Goal: Task Accomplishment & Management: Manage account settings

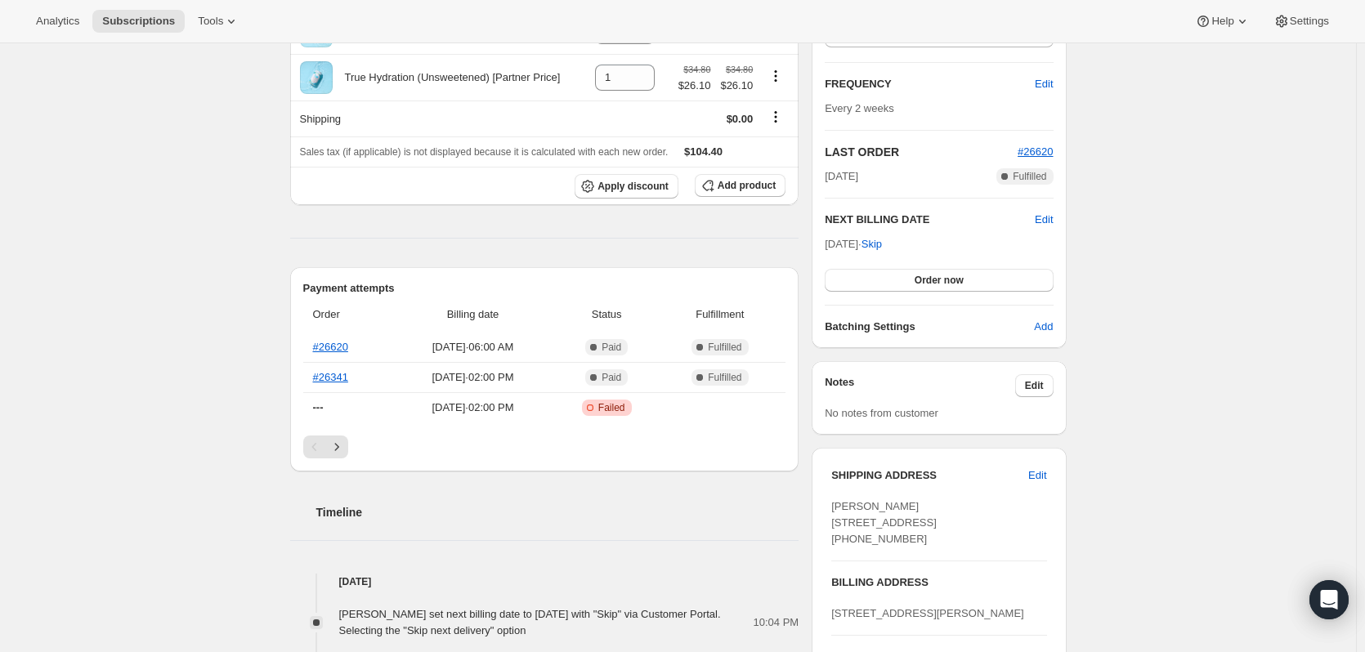
scroll to position [409, 0]
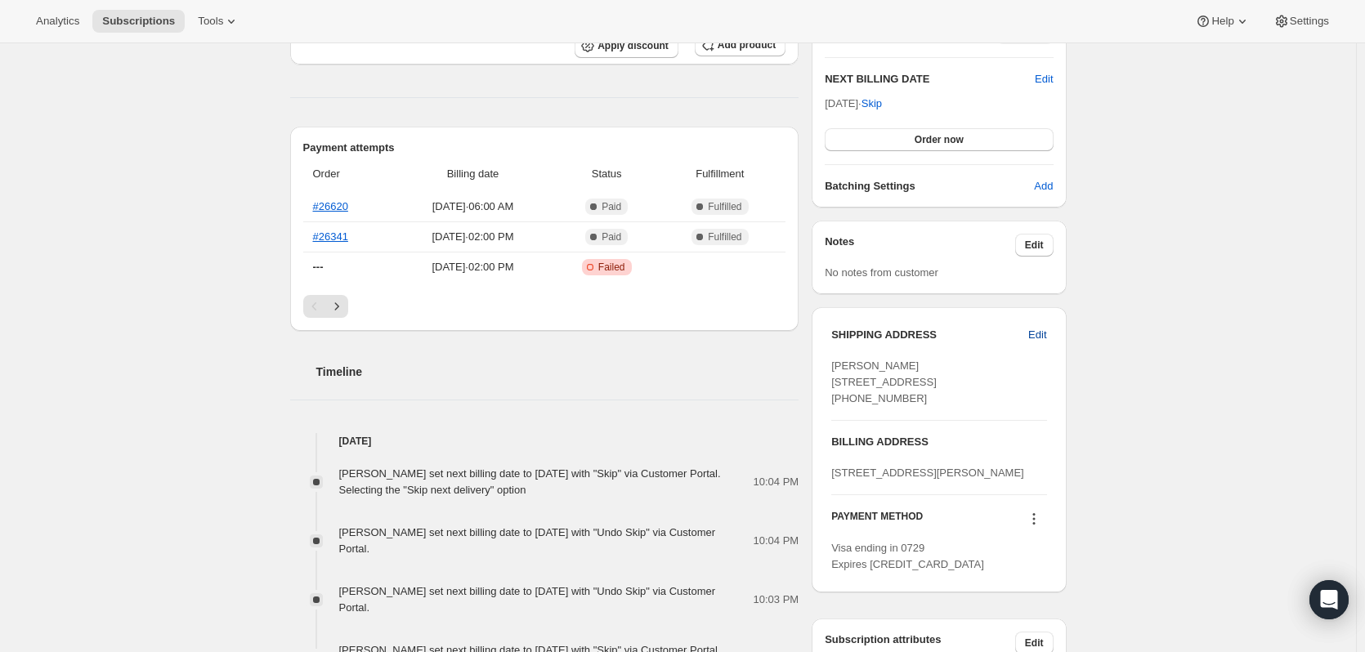
click at [1043, 338] on span "Edit" at bounding box center [1037, 335] width 18 height 16
select select "FL"
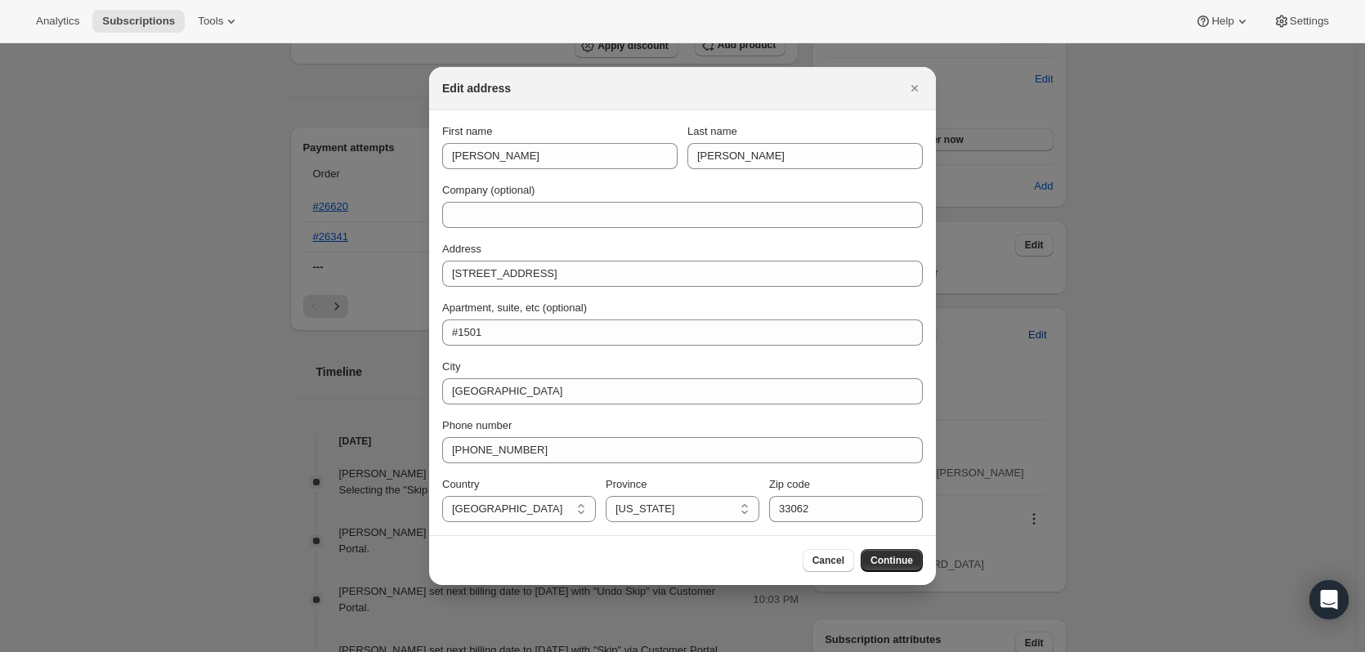
scroll to position [0, 0]
click at [1100, 361] on div at bounding box center [682, 326] width 1365 height 652
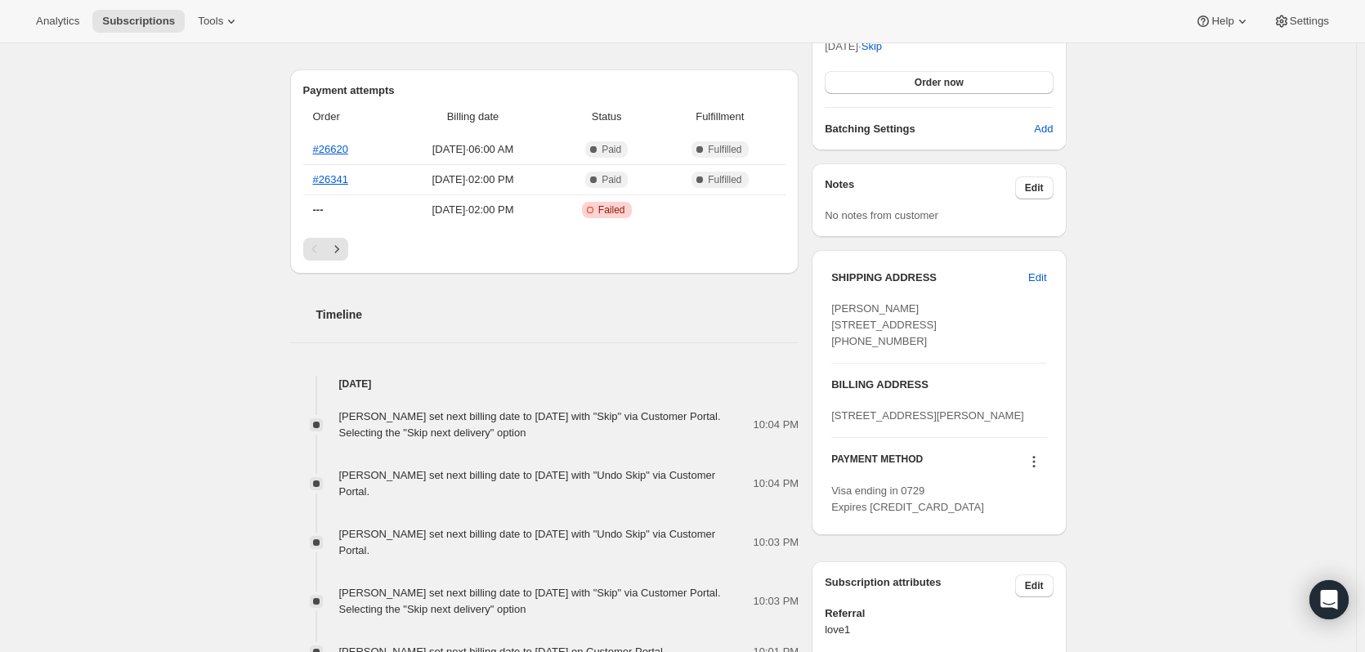
scroll to position [572, 0]
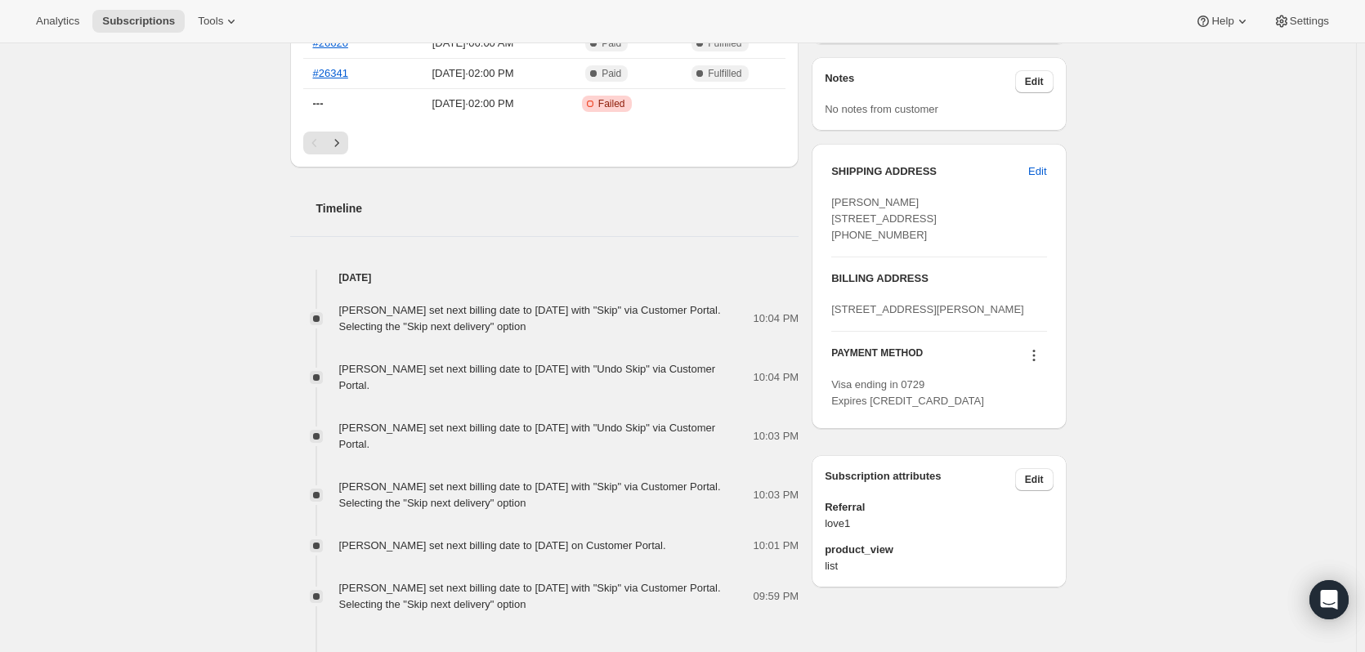
drag, startPoint x: 929, startPoint y: 378, endPoint x: 818, endPoint y: 362, distance: 111.5
click at [818, 362] on div "SHIPPING ADDRESS Edit Nicole Maggio 111 Briny Ave #1501 Pompano Beach FL, 33062…" at bounding box center [939, 286] width 254 height 285
copy span "105 Roseland Ave Caldwell NJ 07006"
click at [1046, 172] on span "Edit" at bounding box center [1037, 171] width 18 height 16
select select "FL"
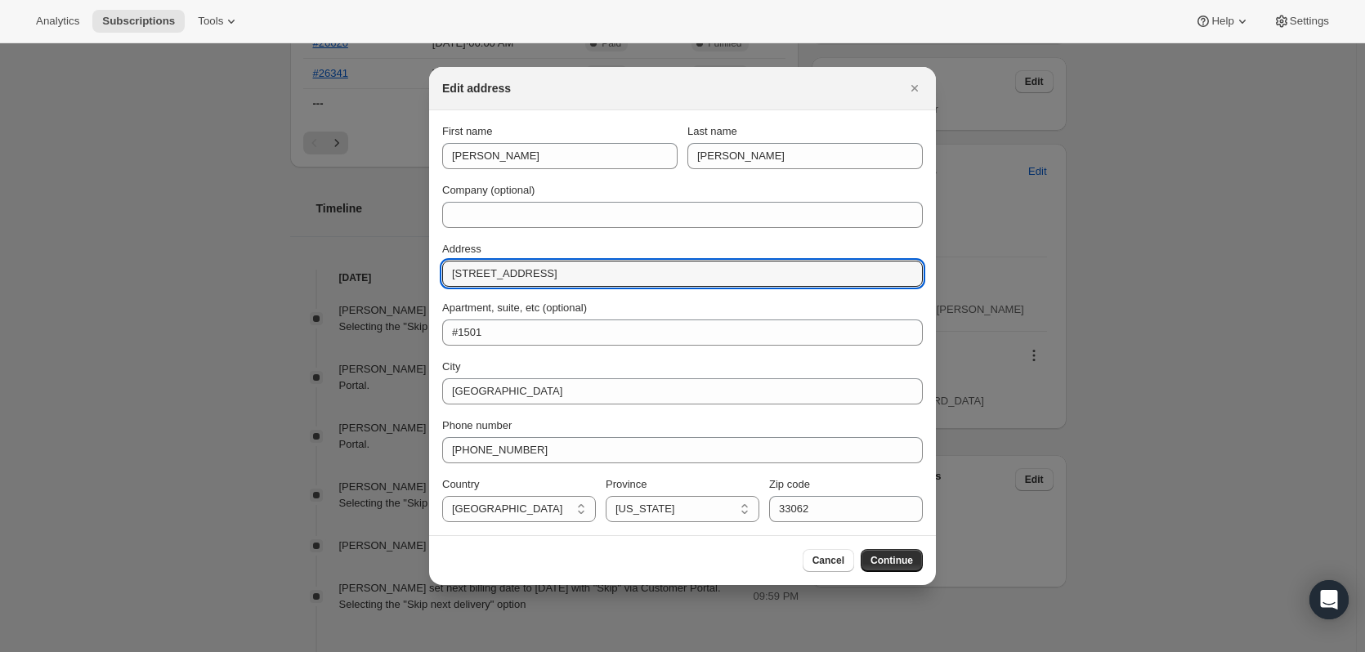
drag, startPoint x: 575, startPoint y: 278, endPoint x: 418, endPoint y: 275, distance: 156.1
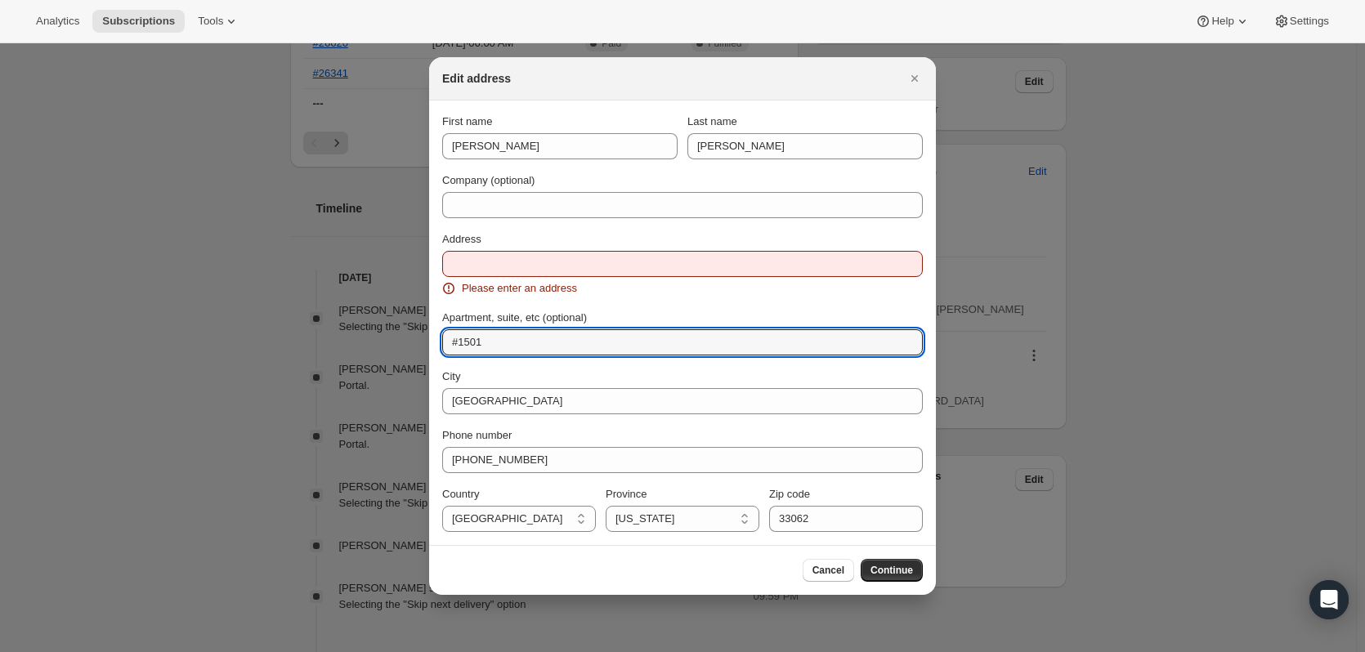
drag, startPoint x: 512, startPoint y: 333, endPoint x: 416, endPoint y: 327, distance: 96.6
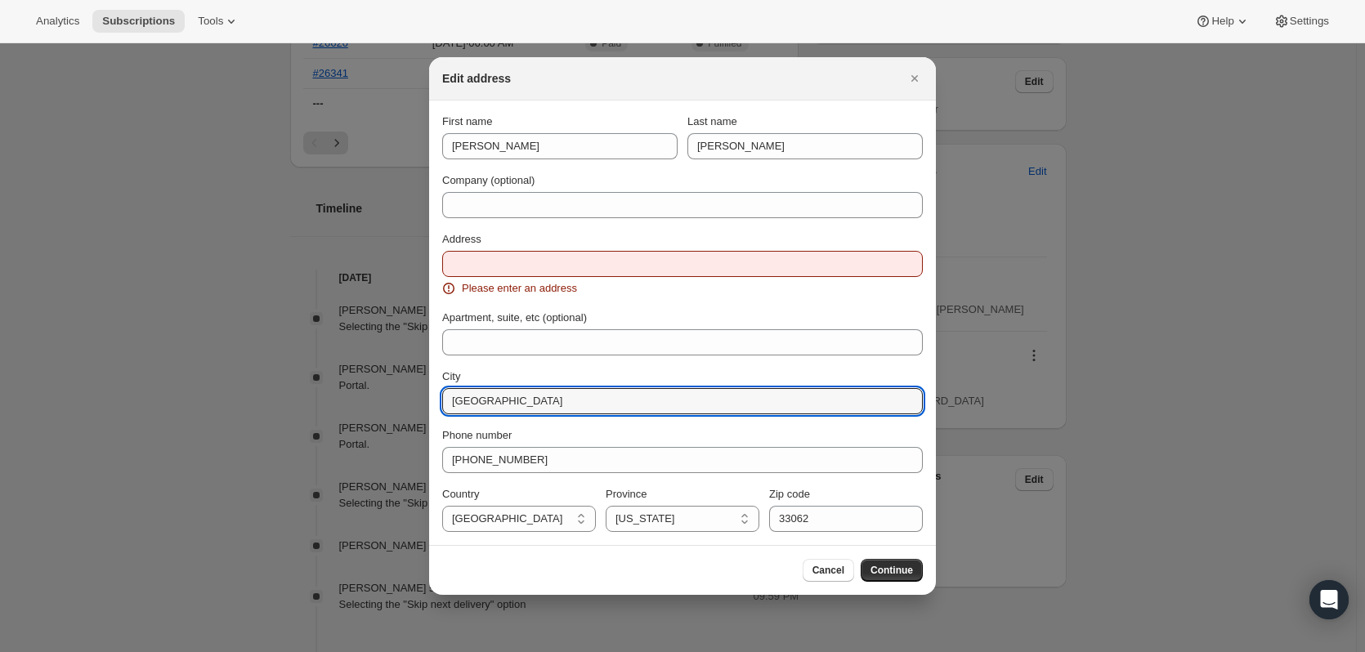
drag, startPoint x: 569, startPoint y: 402, endPoint x: 392, endPoint y: 414, distance: 177.7
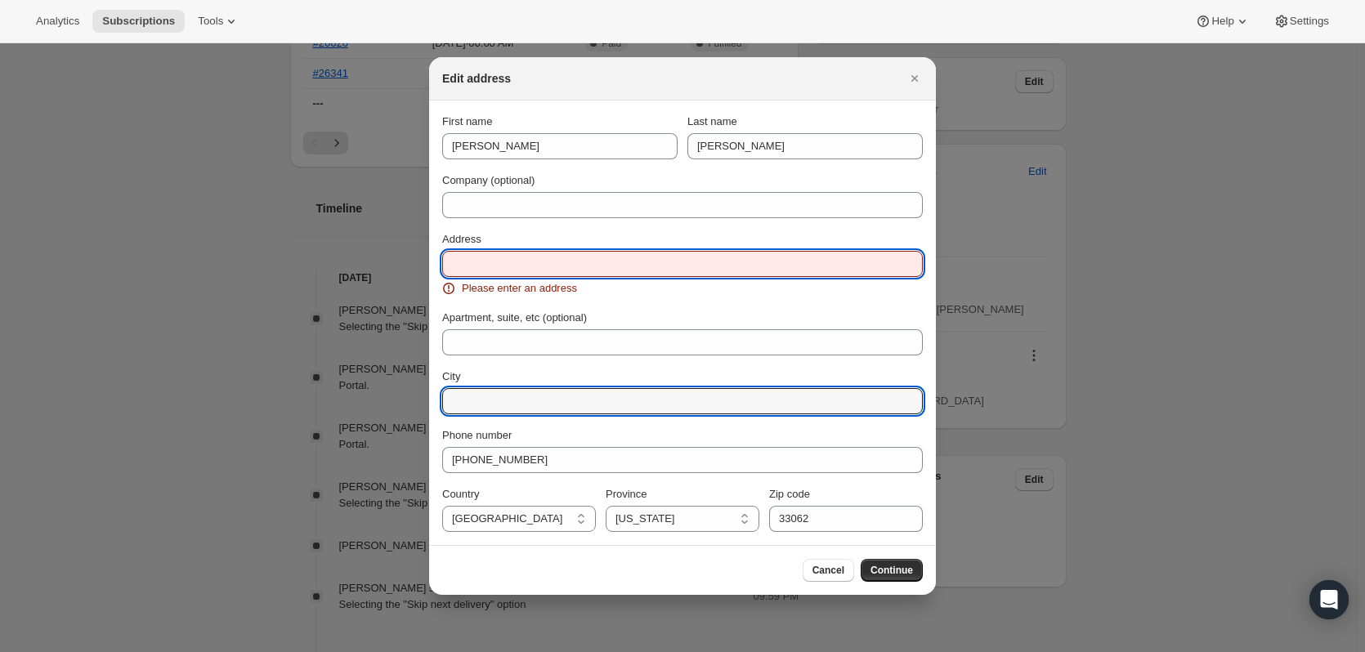
click at [505, 262] on input "Address" at bounding box center [682, 264] width 481 height 26
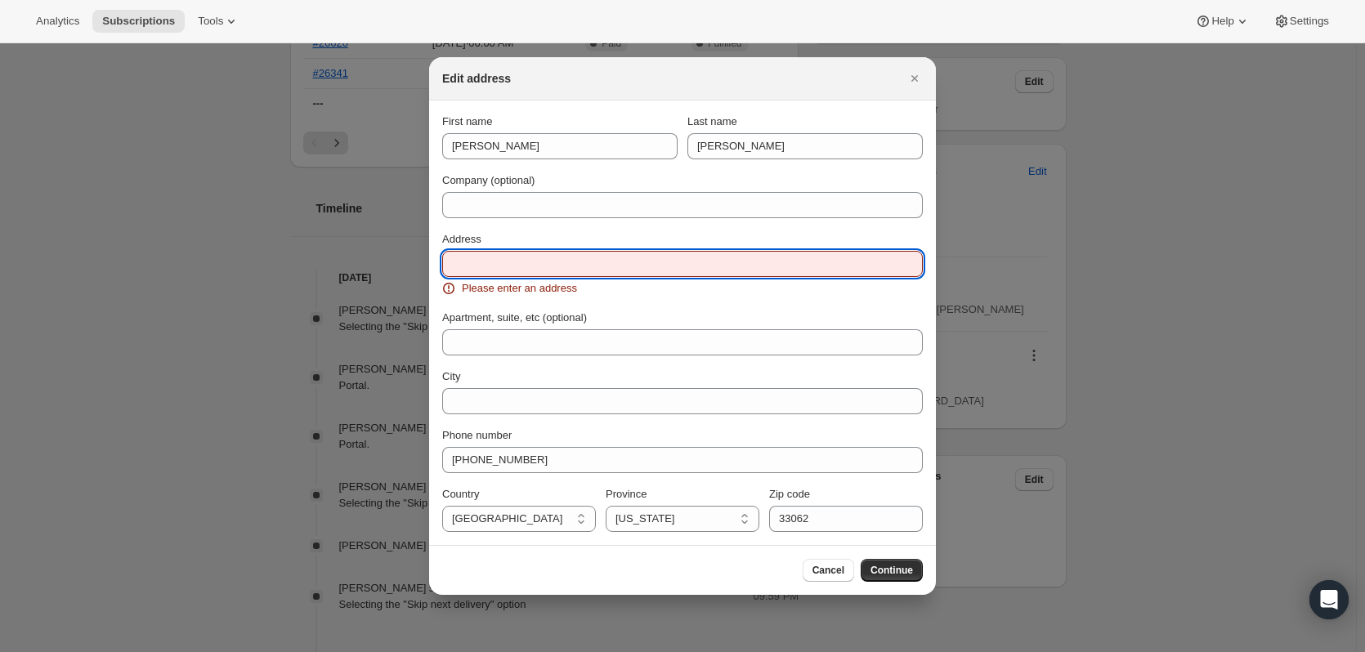
paste input "105 Roseland Ave Caldwell NJ 07006"
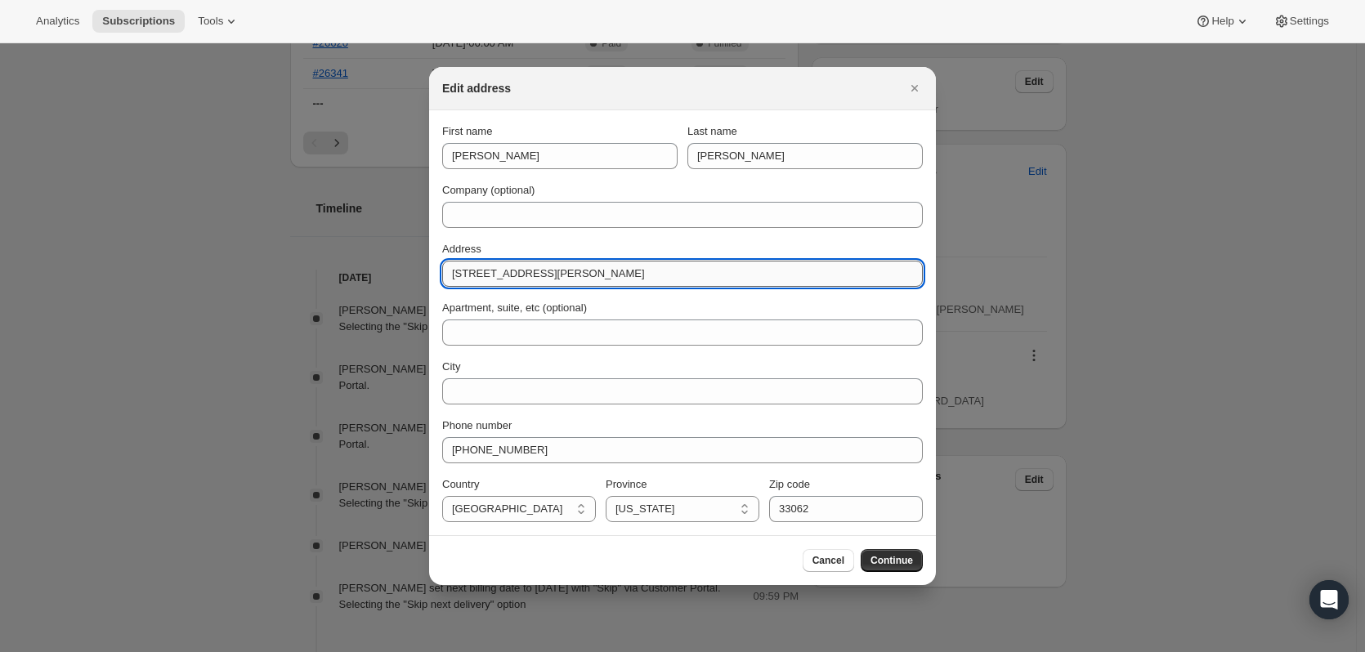
drag, startPoint x: 658, startPoint y: 269, endPoint x: 540, endPoint y: 280, distance: 118.2
click at [540, 280] on input "105 Roseland Ave Caldwell NJ 07006" at bounding box center [682, 274] width 481 height 26
type input "105 Roseland Ave"
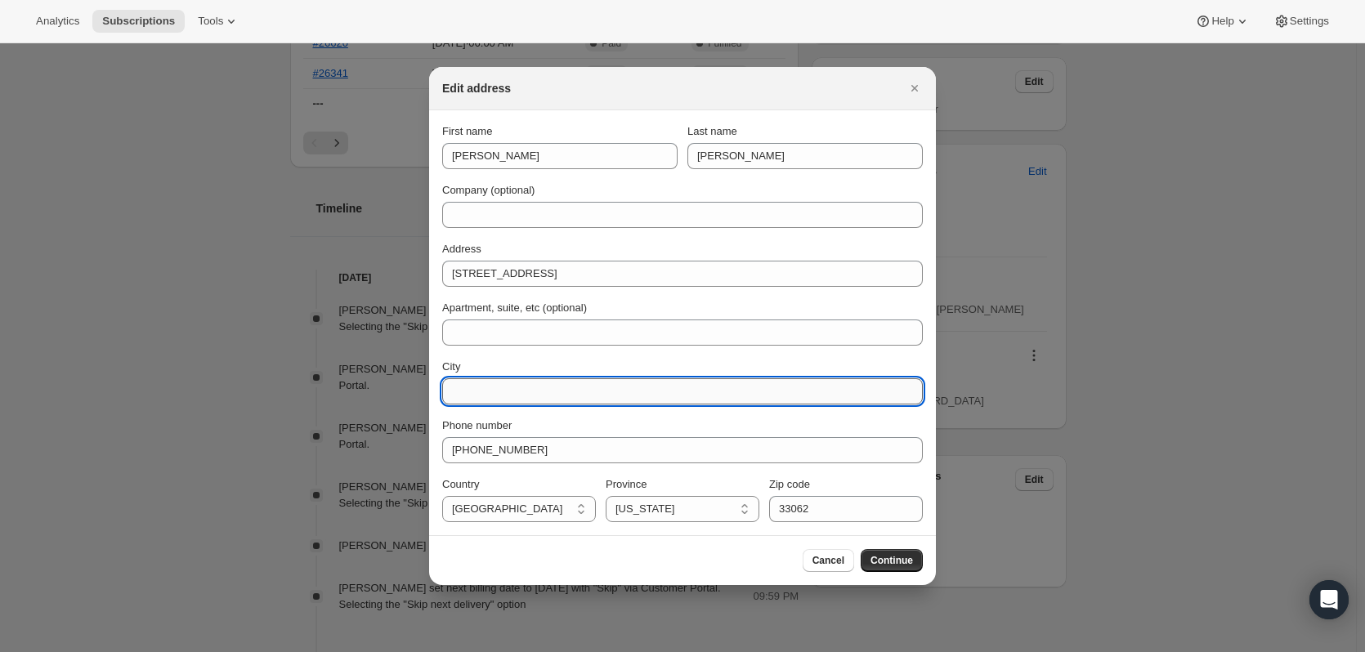
click at [513, 394] on input "City" at bounding box center [682, 391] width 481 height 26
paste input "105 Roseland Ave Caldwell NJ 07006"
drag, startPoint x: 544, startPoint y: 395, endPoint x: 535, endPoint y: 392, distance: 9.3
click at [542, 395] on input "105 Roseland Ave Caldwell NJ 07006" at bounding box center [682, 391] width 481 height 26
drag, startPoint x: 541, startPoint y: 390, endPoint x: 498, endPoint y: 404, distance: 45.5
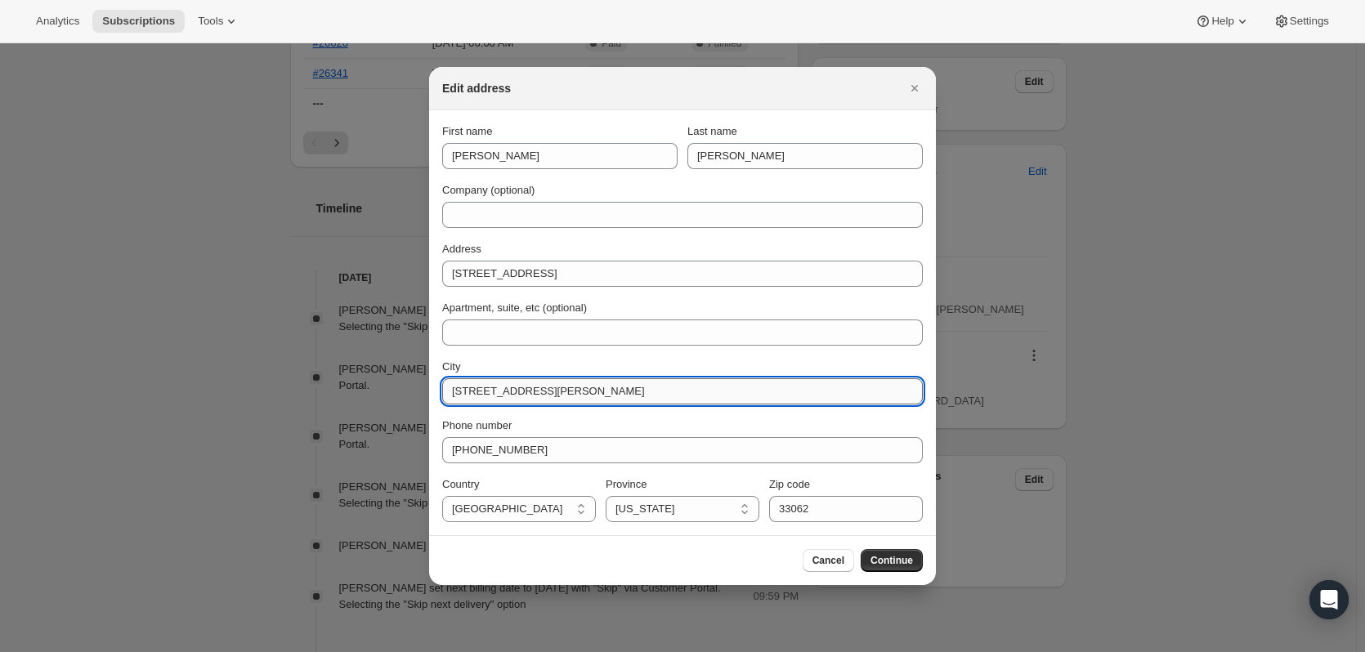
click at [498, 404] on input "105 Roseland Ave Caldwell NJ 07006" at bounding box center [682, 391] width 481 height 26
click at [537, 396] on input "105 Roseland Ave Caldwell NJ 07006" at bounding box center [682, 391] width 481 height 26
drag, startPoint x: 539, startPoint y: 391, endPoint x: 436, endPoint y: 392, distance: 103.0
click at [436, 392] on section "First name Nicole Last name Maggio Company (optional) Address 105 Roseland Ave …" at bounding box center [682, 322] width 507 height 425
drag, startPoint x: 550, startPoint y: 392, endPoint x: 492, endPoint y: 394, distance: 58.1
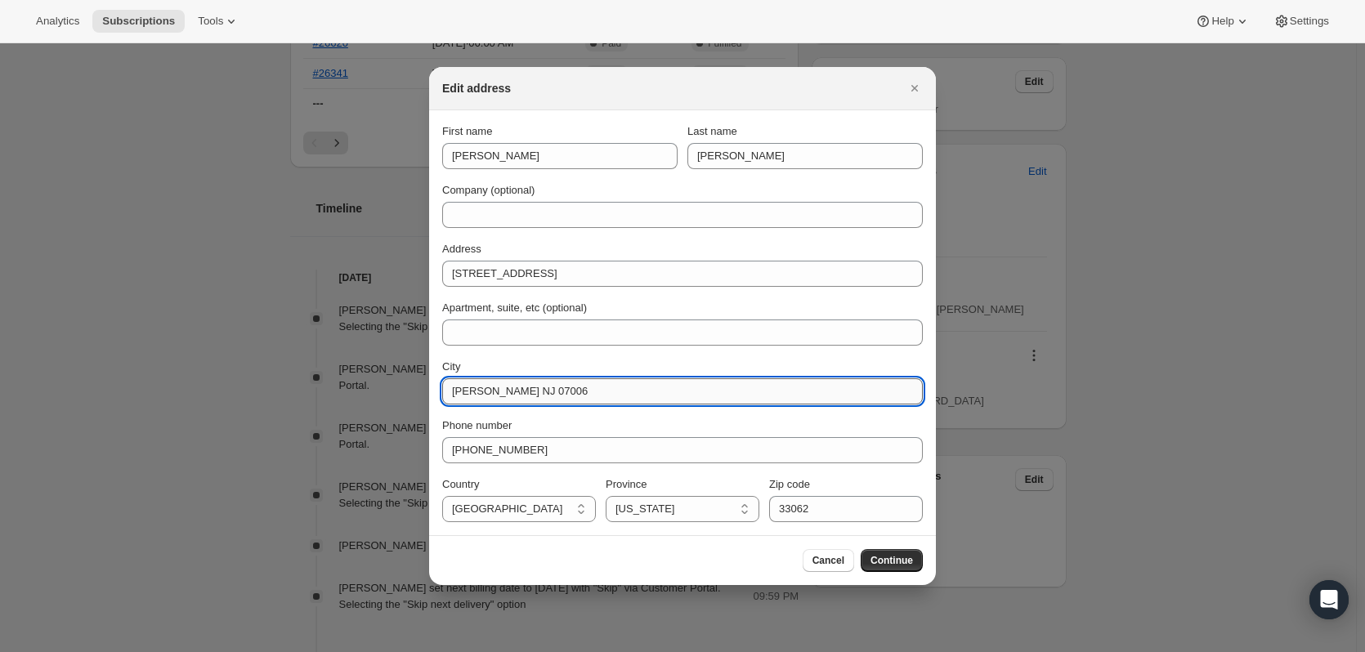
click at [492, 394] on input "Caldwell NJ 07006" at bounding box center [682, 391] width 481 height 26
type input "Caldwell NJ 07006"
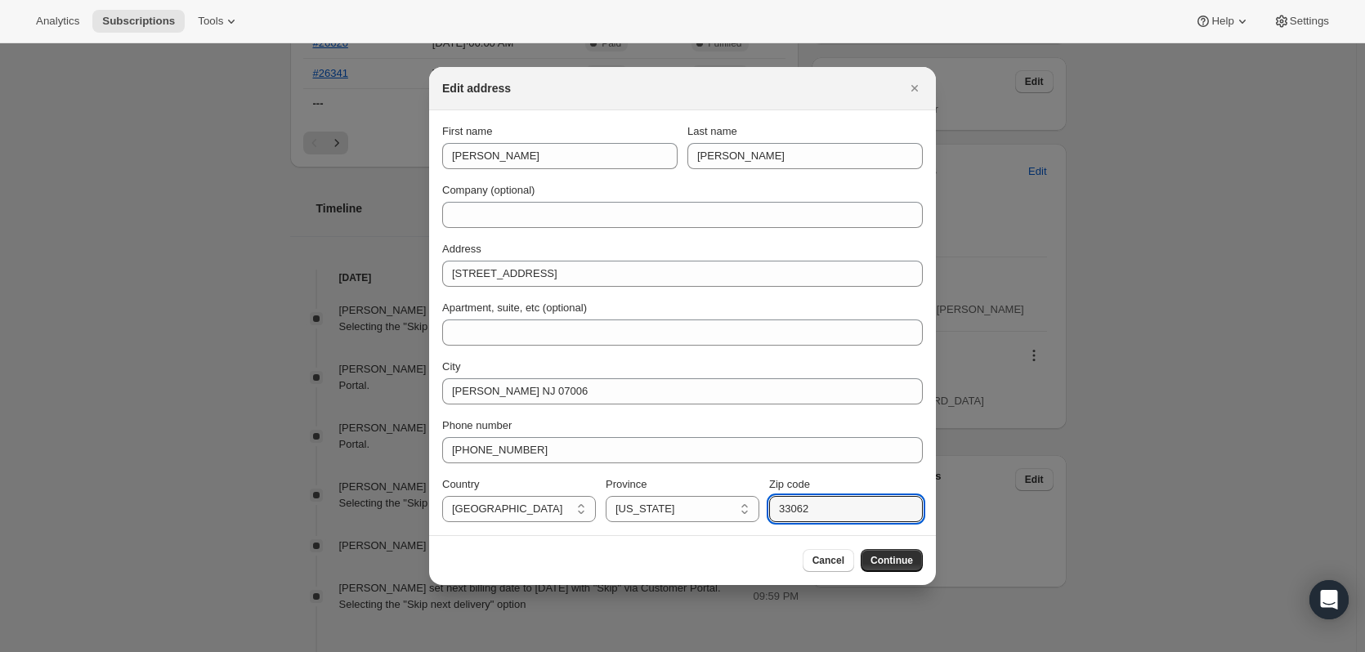
drag, startPoint x: 823, startPoint y: 512, endPoint x: 762, endPoint y: 511, distance: 61.3
click at [762, 511] on div "Country United States United States Province Alabama Alaska American Samoa Ariz…" at bounding box center [682, 500] width 481 height 46
paste input "105 Roseland Ave Caldwell NJ 07006"
drag, startPoint x: 879, startPoint y: 507, endPoint x: 708, endPoint y: 514, distance: 171.0
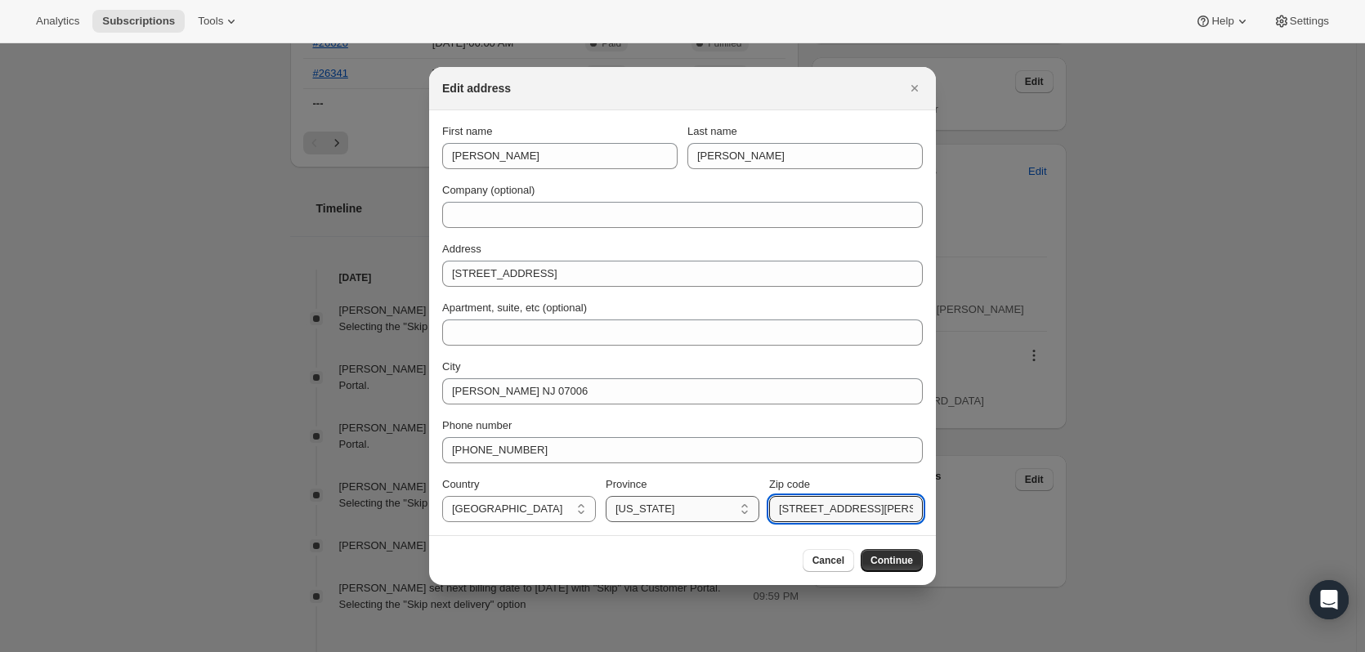
click at [709, 513] on div "Country United States United States Province Alabama Alaska American Samoa Ariz…" at bounding box center [682, 500] width 481 height 46
click at [785, 509] on input "J 07006" at bounding box center [846, 509] width 154 height 26
type input "07006"
click at [714, 513] on select "Alabama Alaska American Samoa Arizona Arkansas California Colorado Connecticut …" at bounding box center [683, 509] width 154 height 26
select select "NJ"
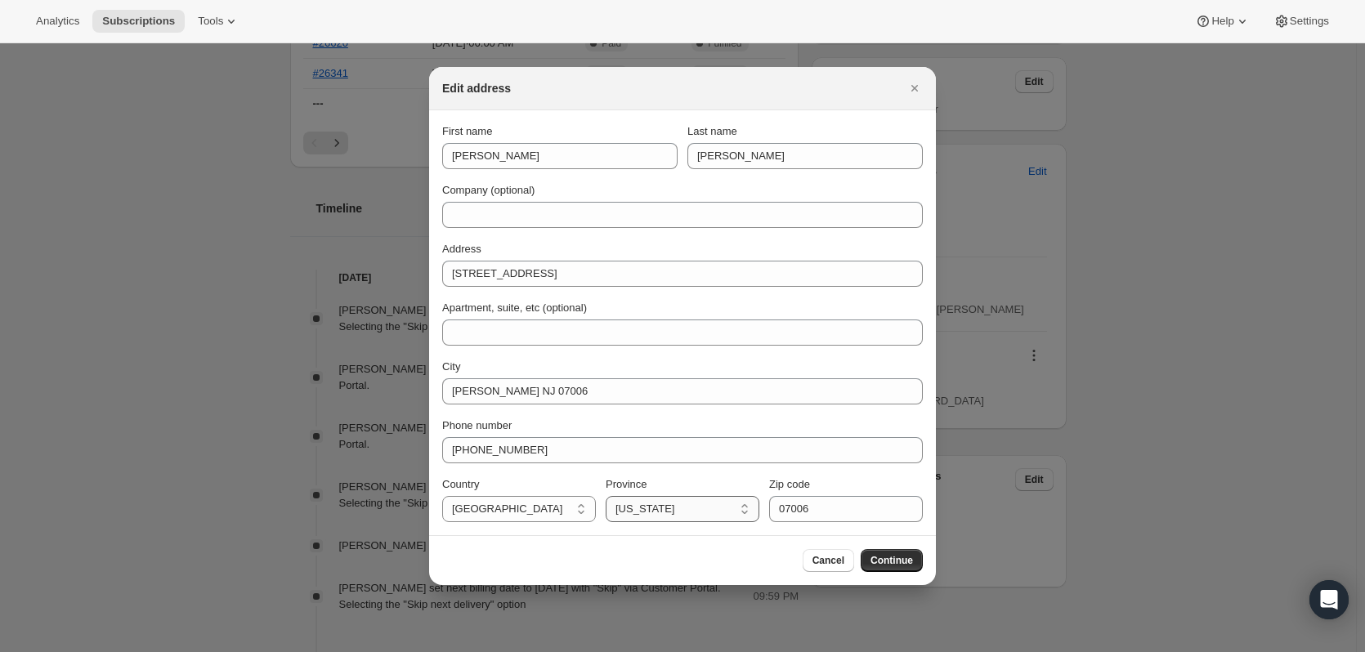
click at [606, 496] on select "Alabama Alaska American Samoa Arizona Arkansas California Colorado Connecticut …" at bounding box center [683, 509] width 154 height 26
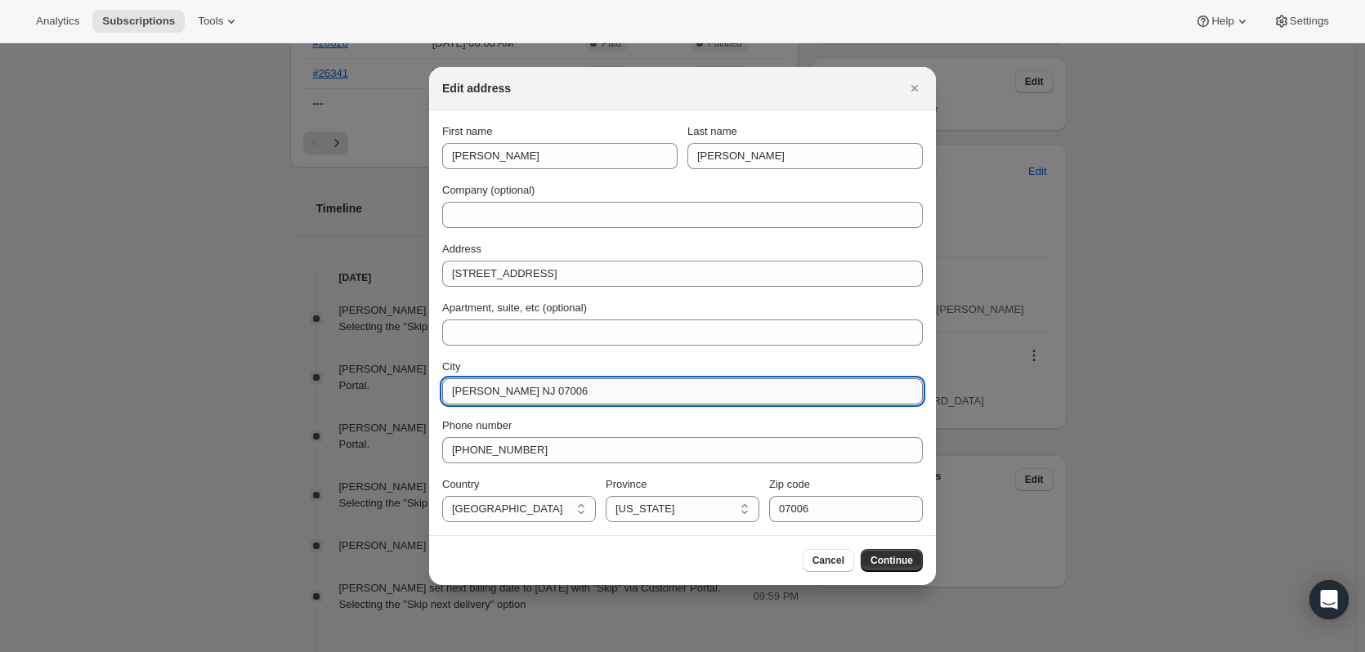
click at [597, 396] on input "Caldwell NJ 07006" at bounding box center [682, 391] width 481 height 26
drag, startPoint x: 583, startPoint y: 394, endPoint x: 490, endPoint y: 397, distance: 93.2
click at [490, 397] on input "Caldwell NJ 07006" at bounding box center [682, 391] width 481 height 26
type input "Caldwell"
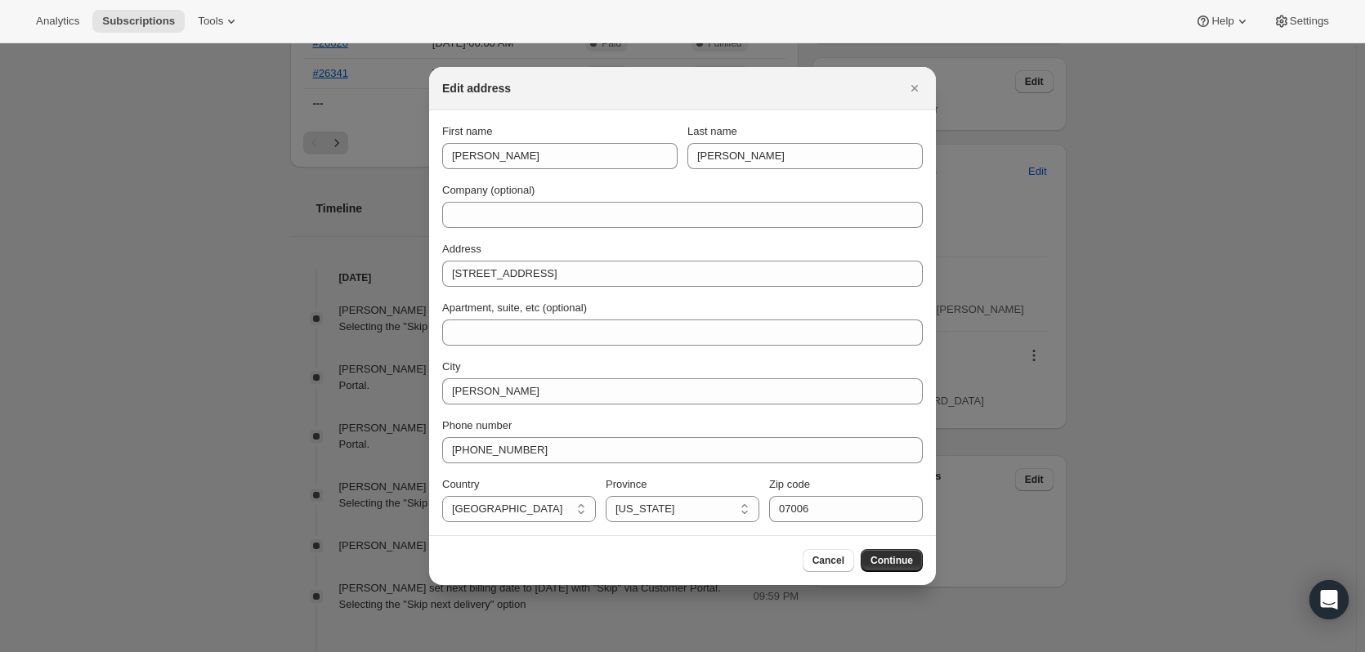
click at [699, 562] on div "Cancel Continue" at bounding box center [682, 560] width 481 height 23
click at [911, 557] on span "Continue" at bounding box center [891, 560] width 43 height 13
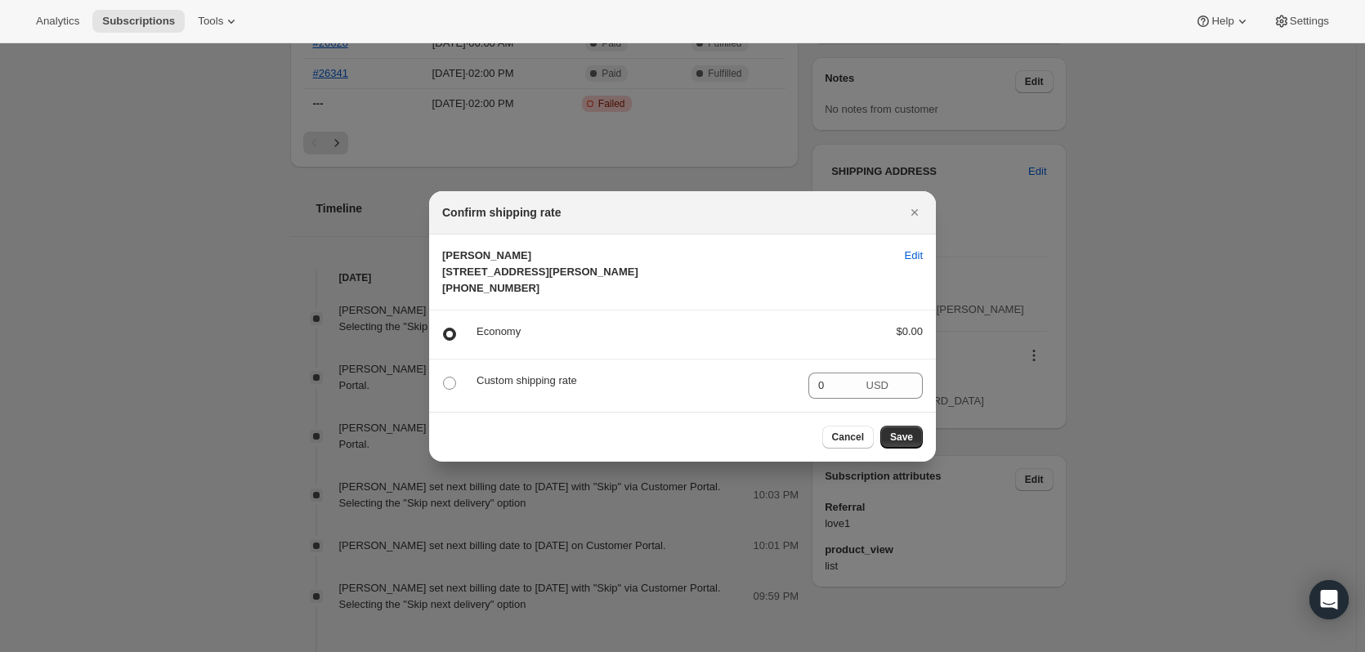
click at [859, 444] on span "Cancel" at bounding box center [848, 437] width 32 height 13
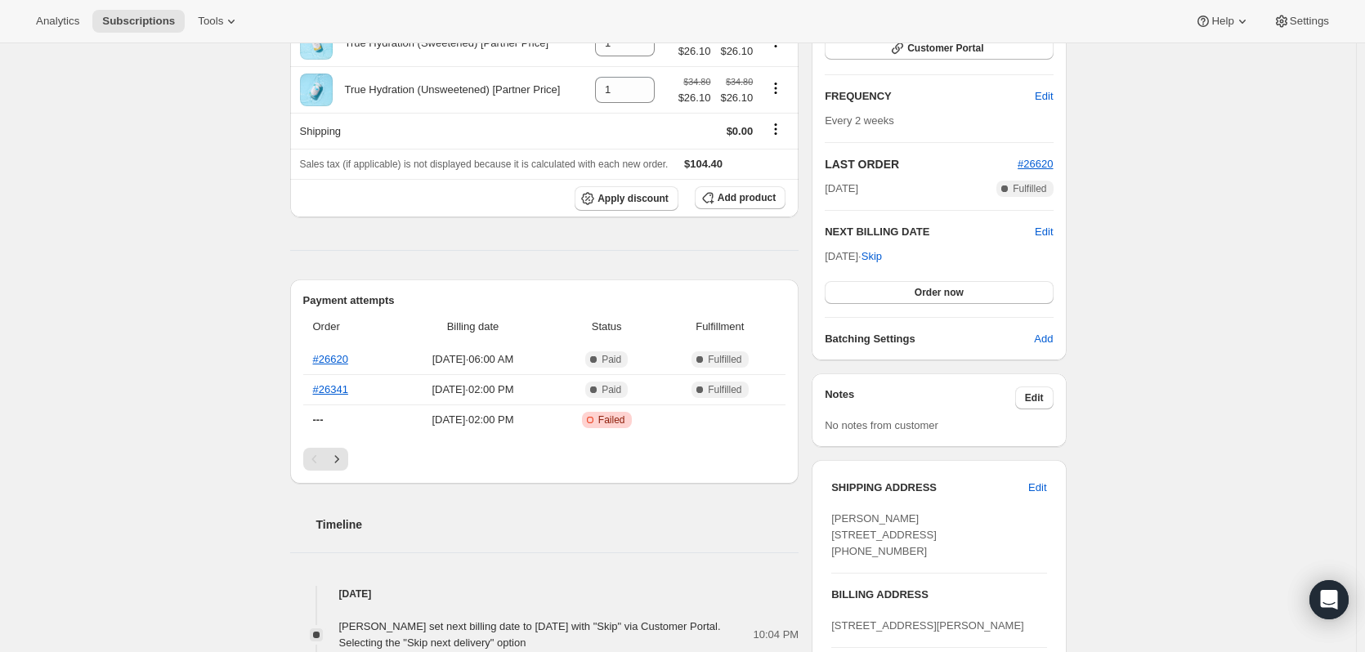
scroll to position [327, 0]
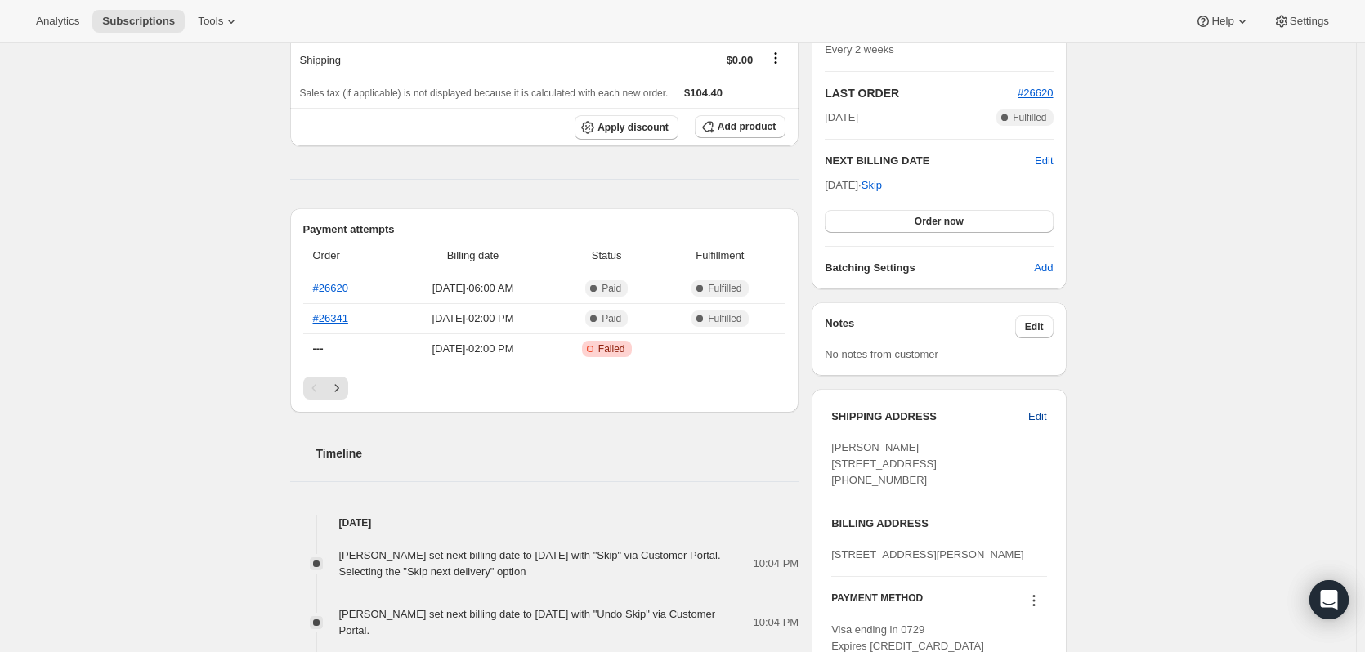
click at [1039, 414] on span "Edit" at bounding box center [1037, 417] width 18 height 16
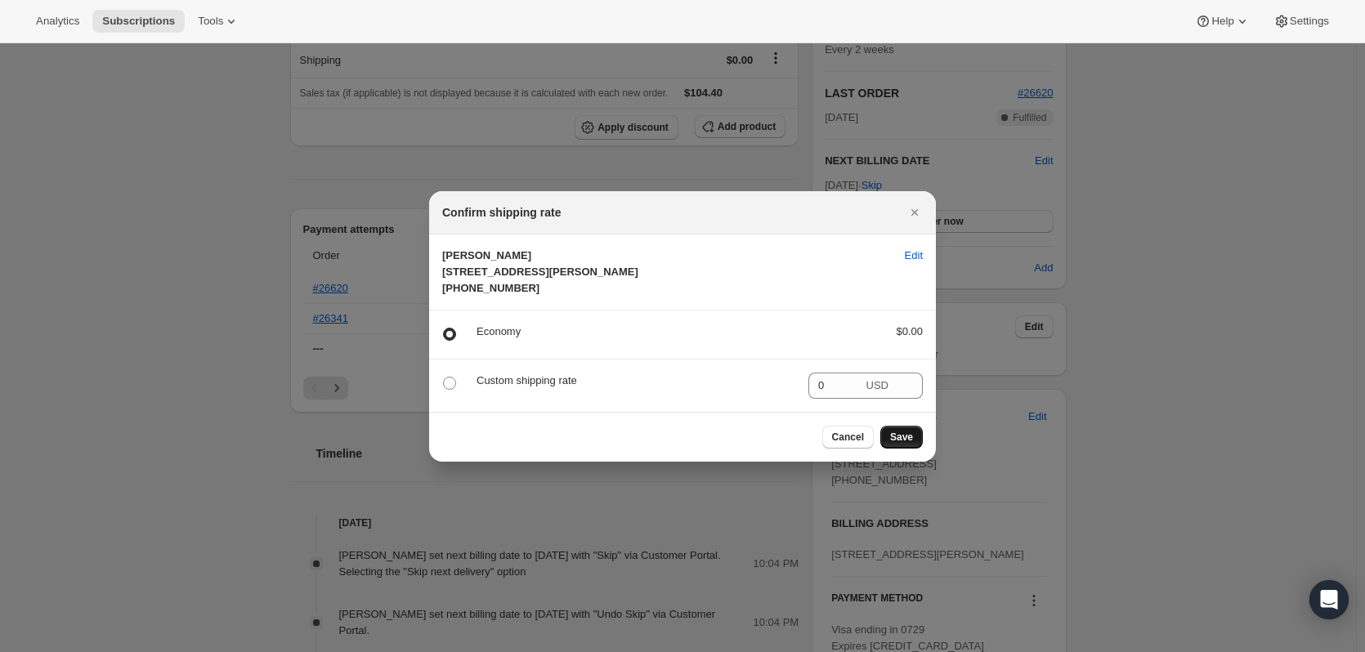
click at [910, 444] on span "Save" at bounding box center [901, 437] width 23 height 13
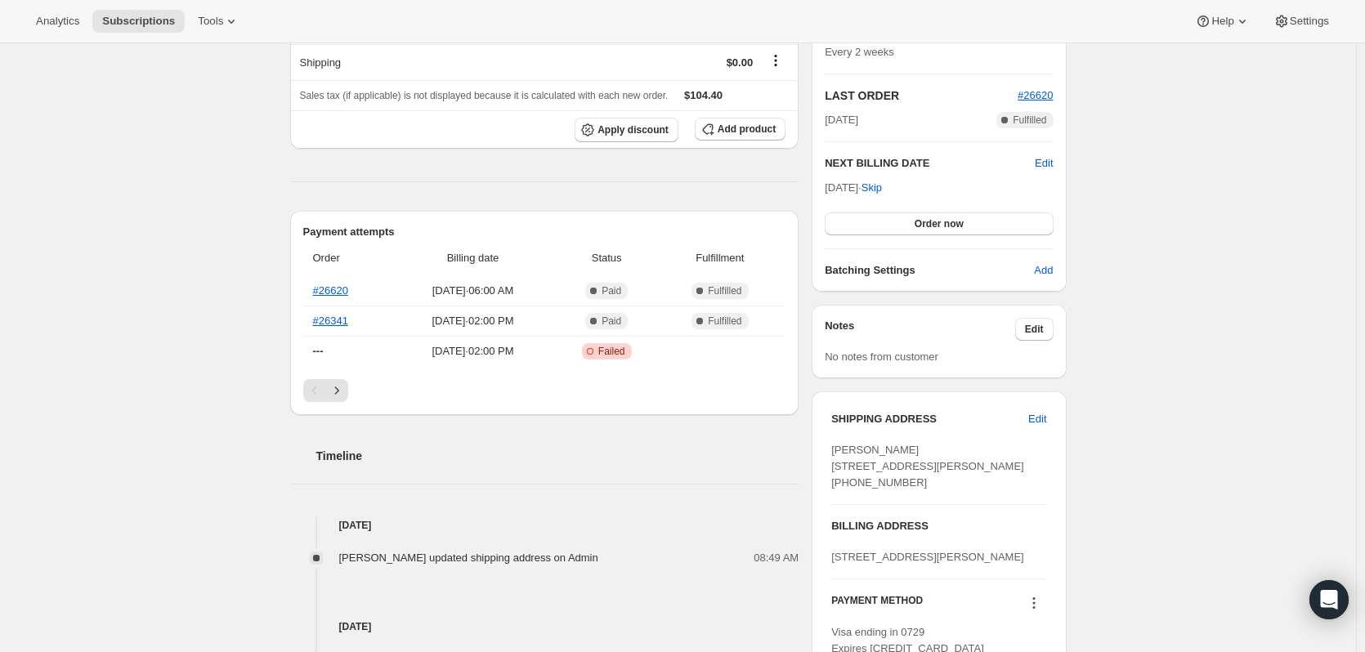
scroll to position [654, 0]
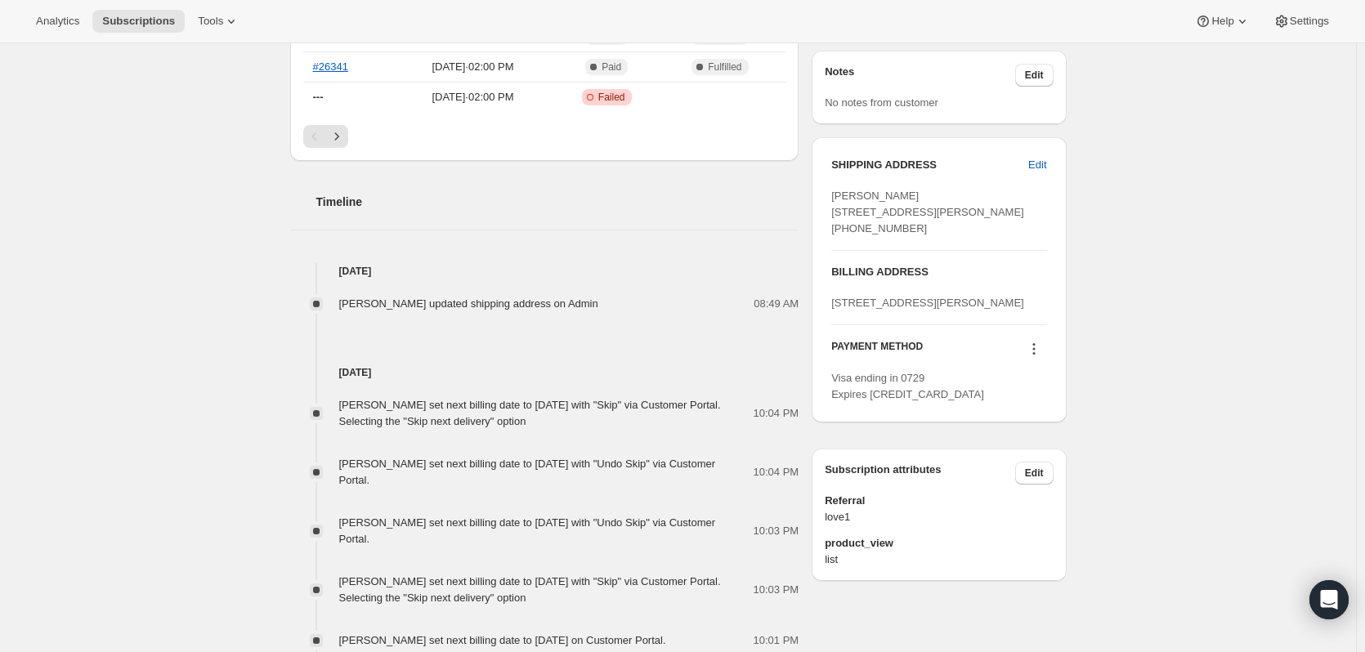
click at [1199, 194] on div "Subscription #14917566775. This page is ready Subscription #14917566775 Success…" at bounding box center [678, 271] width 1356 height 1765
